Goal: Find specific page/section: Find specific page/section

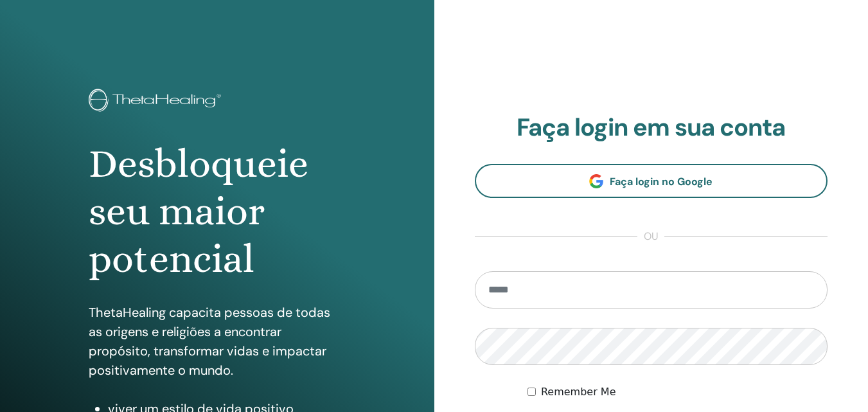
scroll to position [193, 0]
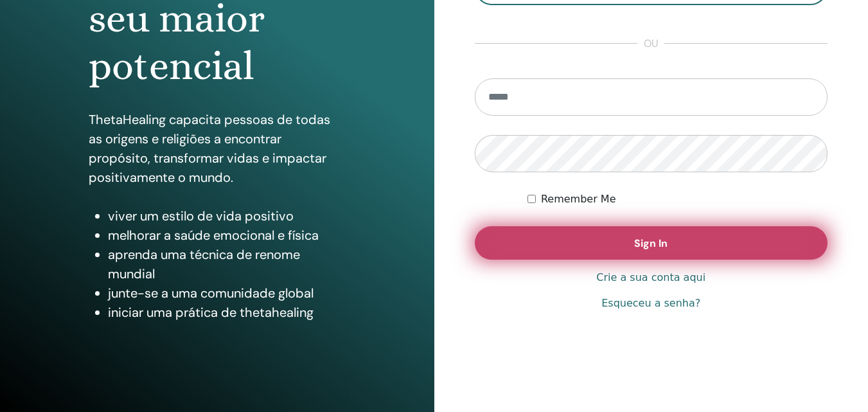
type input "**********"
click at [498, 240] on button "Sign In" at bounding box center [651, 242] width 353 height 33
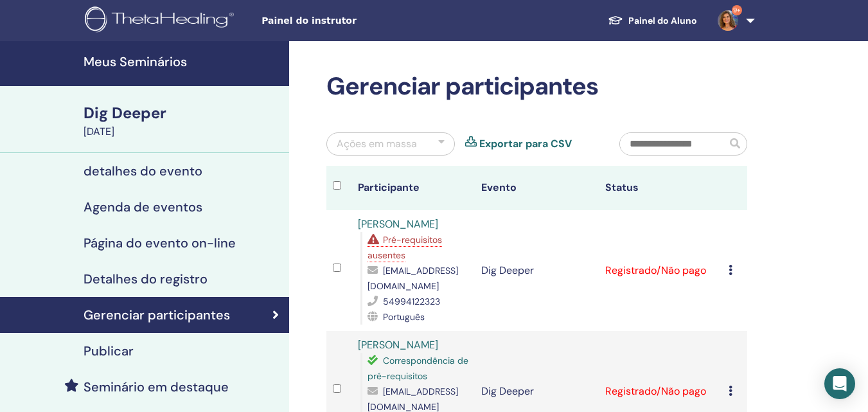
click at [172, 64] on h4 "Meus Seminários" at bounding box center [183, 61] width 198 height 15
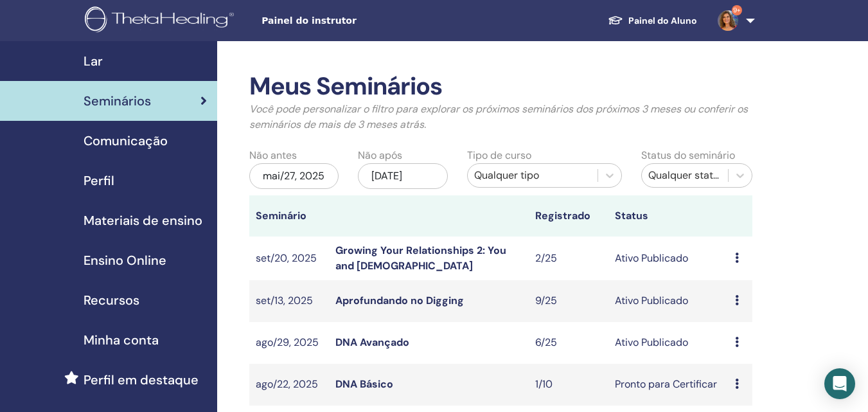
click at [362, 339] on link "DNA Avançado" at bounding box center [372, 341] width 74 height 13
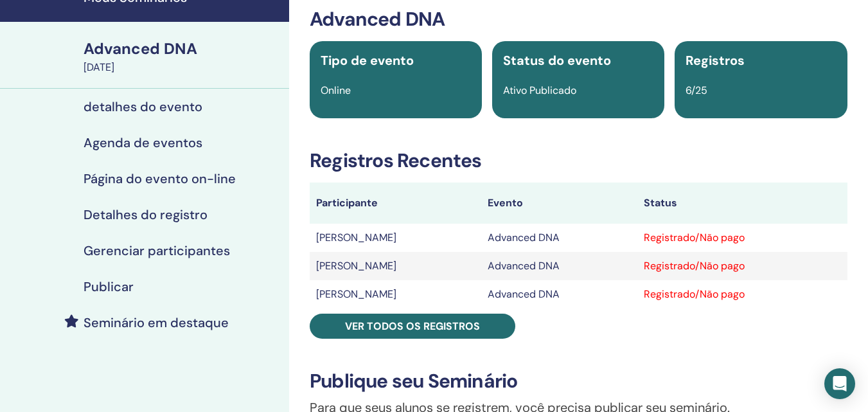
scroll to position [129, 0]
